Goal: Task Accomplishment & Management: Manage account settings

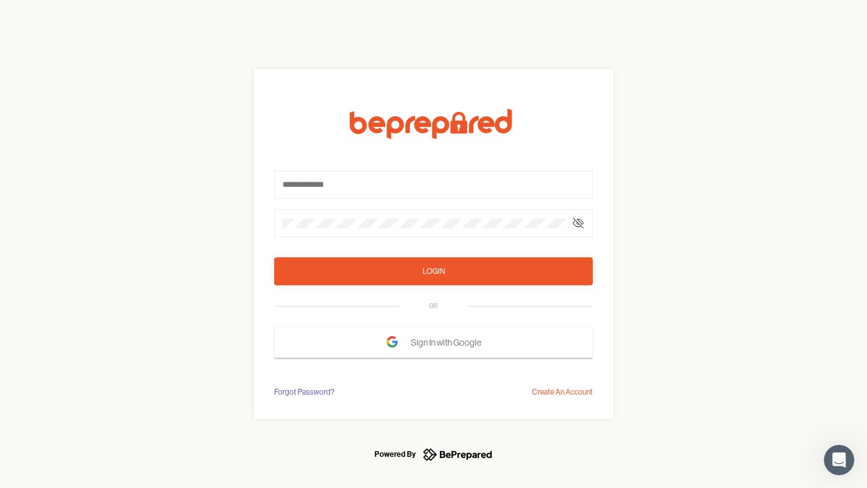
click at [434, 244] on form "Login OR Sign In with Google" at bounding box center [433, 233] width 319 height 249
click at [579, 223] on icon at bounding box center [578, 223] width 10 height 10
click at [434, 271] on div "Login" at bounding box center [434, 271] width 22 height 13
click at [434, 342] on span "Sign In with Google" at bounding box center [449, 342] width 77 height 23
click at [304, 392] on div "Forgot Password?" at bounding box center [304, 391] width 60 height 13
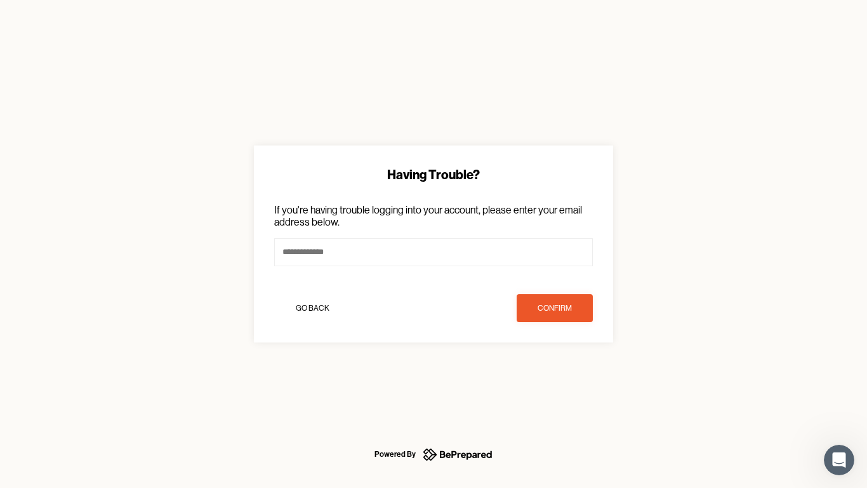
click at [563, 392] on div "Having Trouble? If you're having trouble logging into your account, please ente…" at bounding box center [433, 244] width 867 height 488
click at [840, 460] on icon "Open Intercom Messenger" at bounding box center [839, 460] width 21 height 21
